Goal: Task Accomplishment & Management: Complete application form

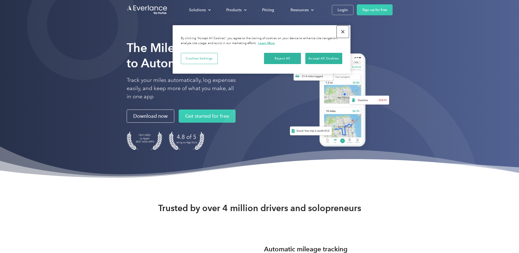
click at [344, 31] on button "Close" at bounding box center [343, 32] width 12 height 12
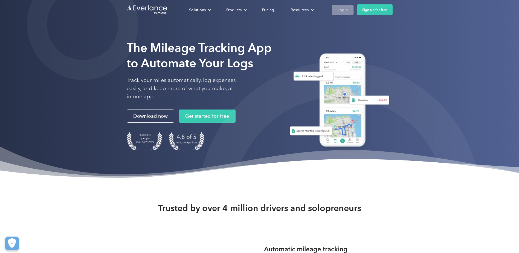
click at [342, 9] on div "Login" at bounding box center [343, 10] width 10 height 7
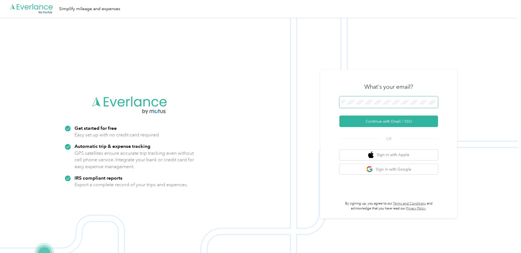
click at [361, 106] on span at bounding box center [388, 101] width 99 height 11
click at [364, 120] on button "Continue with Email / SSO" at bounding box center [388, 121] width 99 height 11
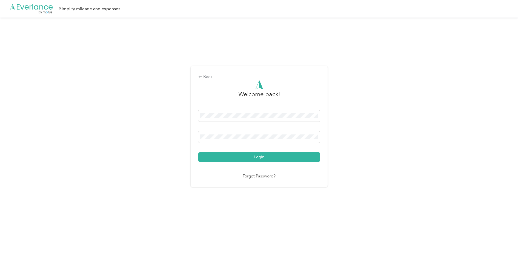
click at [267, 176] on link "Forgot Password?" at bounding box center [259, 176] width 33 height 6
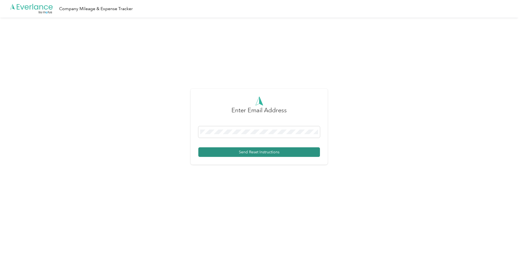
click at [244, 149] on button "Send Reset Instructions" at bounding box center [259, 152] width 122 height 10
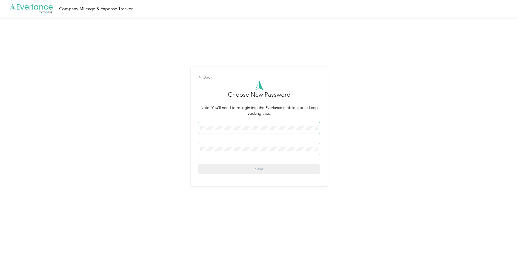
click at [259, 122] on span at bounding box center [259, 127] width 122 height 11
click at [257, 125] on span at bounding box center [259, 127] width 122 height 11
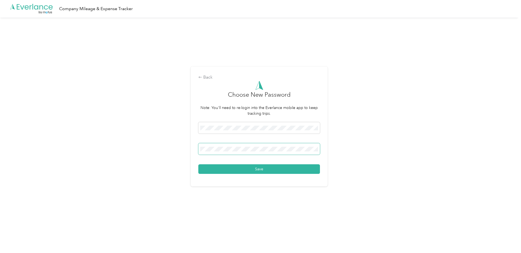
click at [198, 164] on button "Save" at bounding box center [259, 169] width 122 height 10
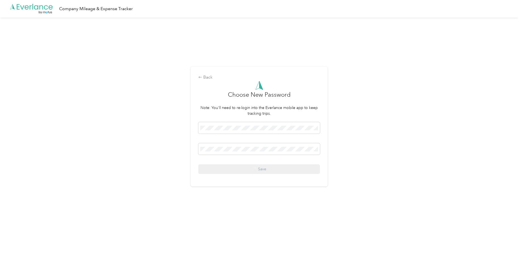
click at [256, 171] on div "Save" at bounding box center [259, 148] width 122 height 52
click at [255, 170] on div "Save" at bounding box center [259, 148] width 122 height 52
drag, startPoint x: 255, startPoint y: 170, endPoint x: 250, endPoint y: 133, distance: 37.3
click at [250, 133] on span at bounding box center [259, 127] width 122 height 11
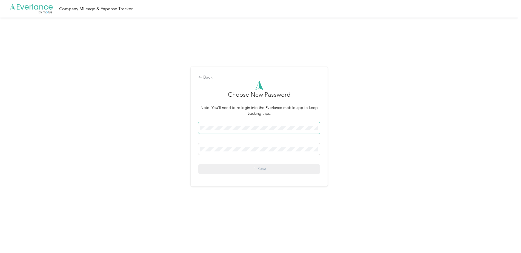
click at [249, 131] on span at bounding box center [259, 127] width 122 height 11
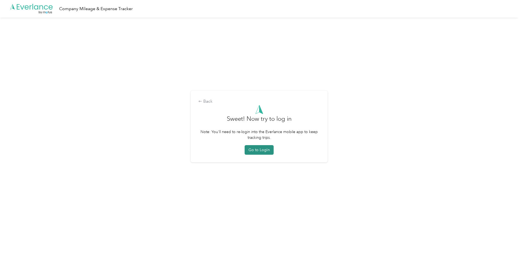
click at [264, 148] on button "Go to Login" at bounding box center [258, 150] width 29 height 10
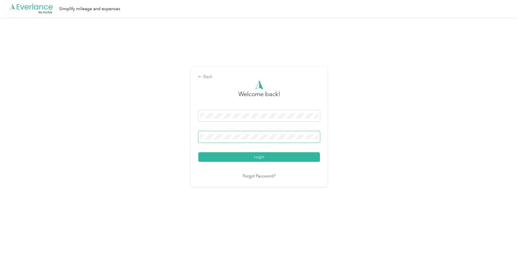
click at [228, 141] on span at bounding box center [259, 136] width 122 height 11
click at [198, 152] on button "Login" at bounding box center [259, 157] width 122 height 10
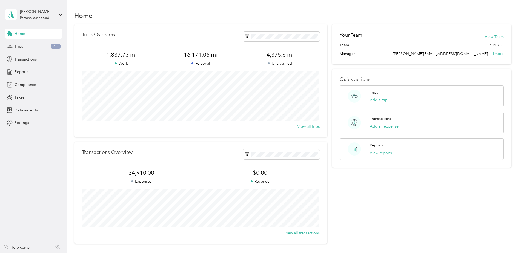
click at [212, 35] on div "Trips Overview" at bounding box center [201, 37] width 238 height 10
click at [21, 71] on span "Reports" at bounding box center [22, 72] width 14 height 6
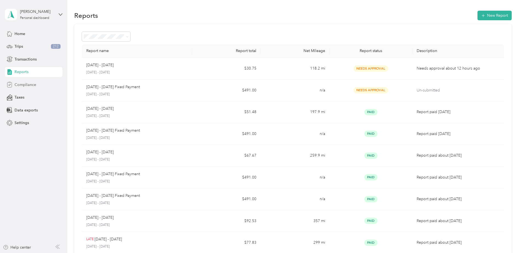
click at [16, 86] on span "Compliance" at bounding box center [26, 85] width 22 height 6
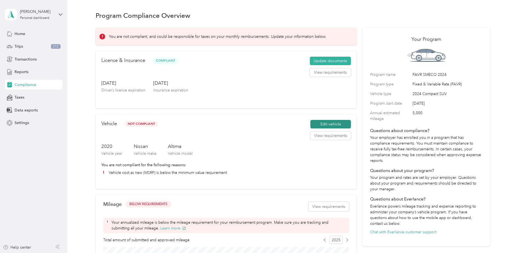
click at [332, 126] on button "Edit vehicle" at bounding box center [330, 124] width 41 height 9
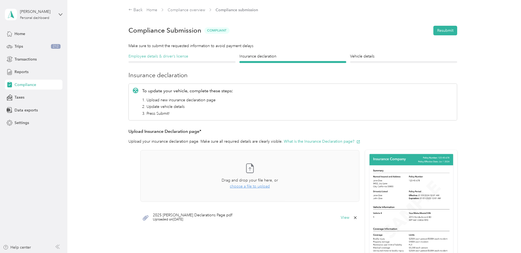
click at [181, 56] on h4 "Employee details & driver’s license" at bounding box center [181, 56] width 107 height 6
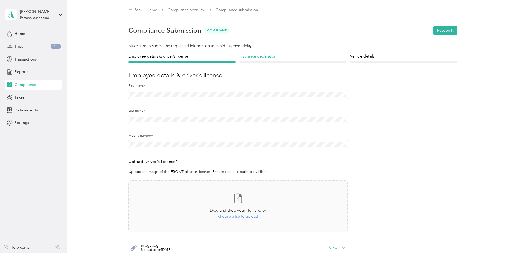
click at [258, 57] on h4 "Insurance declaration" at bounding box center [292, 56] width 107 height 6
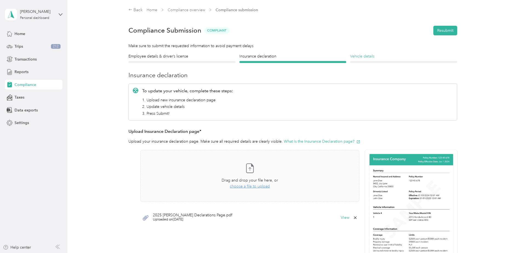
click at [398, 58] on h4 "Vehicle details" at bounding box center [403, 56] width 107 height 6
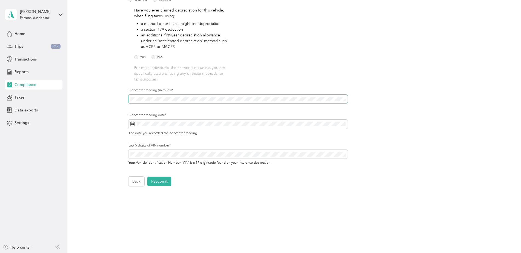
scroll to position [108, 0]
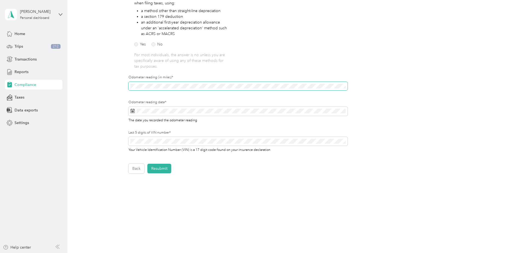
click at [123, 87] on div "Employee details & driver’s license License Insurance declaration Insurance Veh…" at bounding box center [293, 59] width 394 height 228
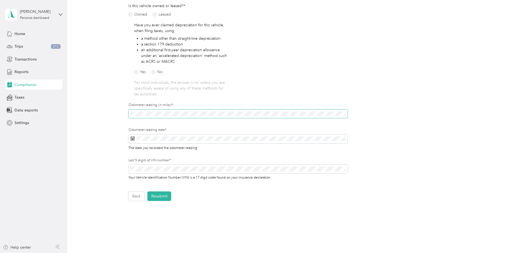
scroll to position [81, 0]
click at [133, 141] on span at bounding box center [132, 138] width 4 height 5
click at [133, 138] on icon at bounding box center [132, 138] width 4 height 4
click at [131, 138] on rect at bounding box center [131, 138] width 1 height 1
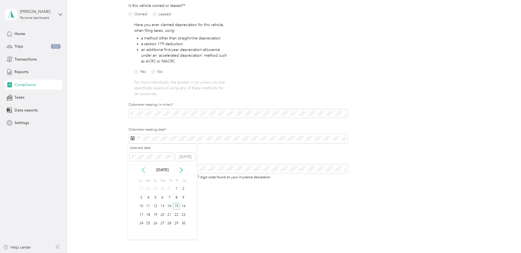
click at [141, 170] on icon at bounding box center [142, 169] width 5 height 5
click at [184, 153] on button "Today" at bounding box center [185, 156] width 20 height 9
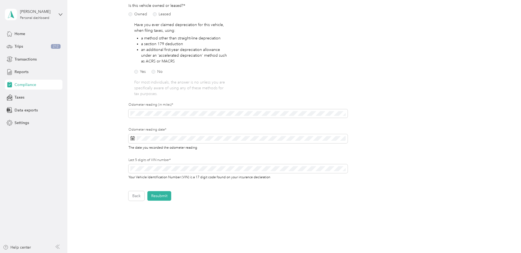
click at [171, 164] on div "Last 5 digits of VIN number* Your Vehicle Identification Number (VIN) is a 17 d…" at bounding box center [237, 169] width 219 height 22
click at [123, 164] on div "Employee details & driver’s license License Insurance declaration Insurance Veh…" at bounding box center [293, 87] width 394 height 228
click at [156, 194] on button "Resubmit" at bounding box center [159, 196] width 24 height 10
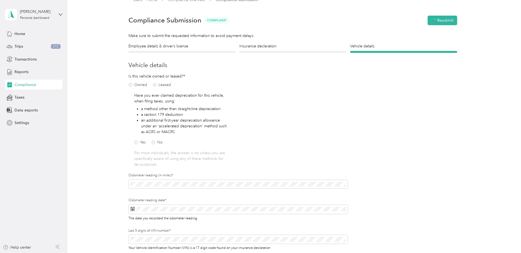
scroll to position [7, 0]
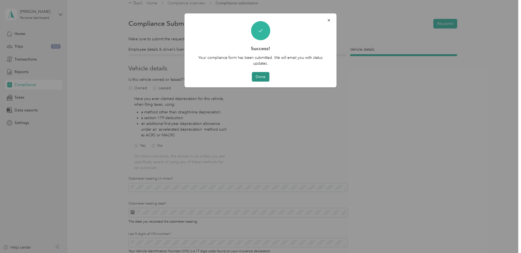
click at [261, 78] on button "Done" at bounding box center [261, 77] width 18 height 10
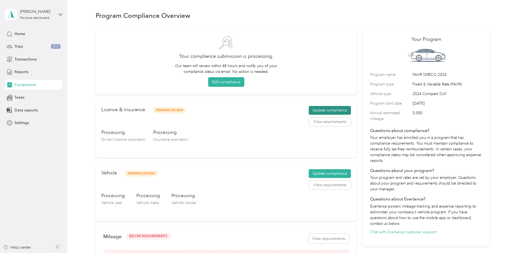
click at [326, 106] on button "Update compliance" at bounding box center [330, 110] width 42 height 9
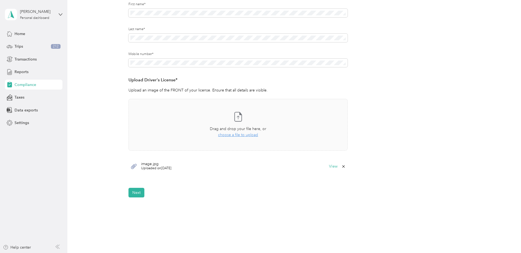
scroll to position [82, 0]
click at [343, 166] on icon at bounding box center [343, 166] width 2 height 2
click at [327, 168] on button "Yes" at bounding box center [329, 169] width 11 height 9
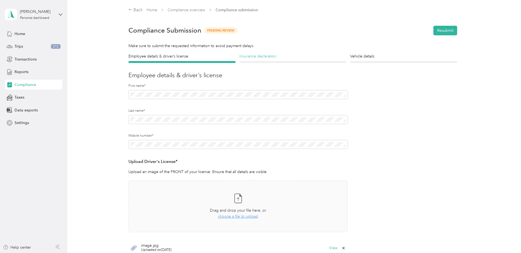
click at [255, 56] on h4 "Insurance declaration" at bounding box center [292, 56] width 107 height 6
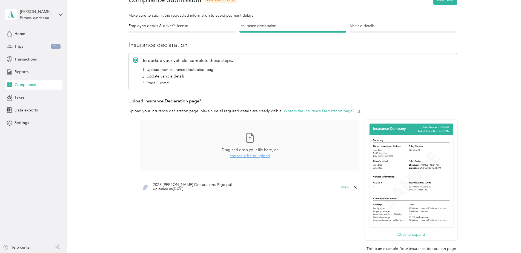
scroll to position [82, 0]
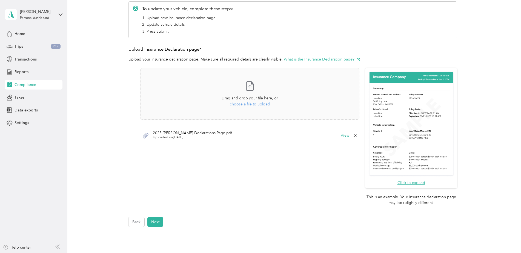
click at [183, 134] on span "2025 Eric Woods Declarations Page.pdf" at bounding box center [192, 133] width 79 height 4
click at [342, 134] on button "View" at bounding box center [345, 136] width 8 height 4
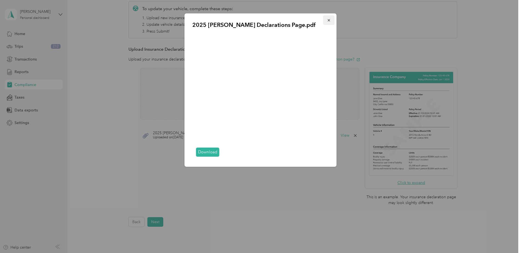
click at [329, 21] on icon "button" at bounding box center [329, 20] width 4 height 4
